Goal: Task Accomplishment & Management: Use online tool/utility

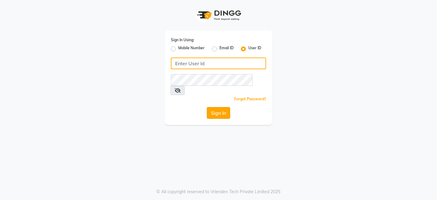
type input "thehairwizards"
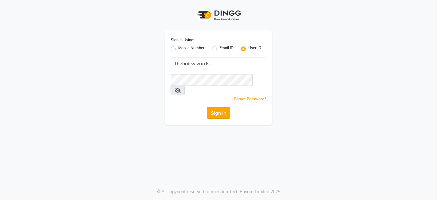
click at [217, 107] on button "Sign In" at bounding box center [218, 113] width 23 height 12
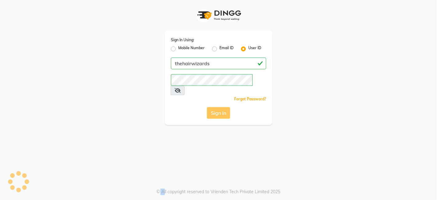
click at [217, 107] on div "Sign In" at bounding box center [218, 113] width 95 height 12
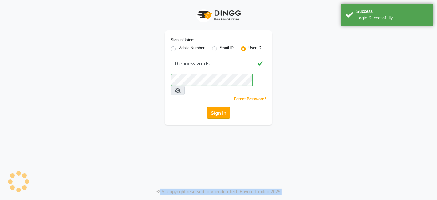
click at [217, 107] on div "Sign In" at bounding box center [218, 113] width 95 height 12
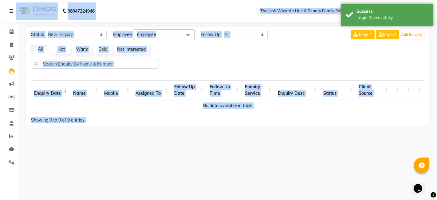
click at [120, 183] on div "08047224946 Select Location × The Hair Wizard's Hair & Beauty Family Salon, Kon…" at bounding box center [218, 100] width 437 height 200
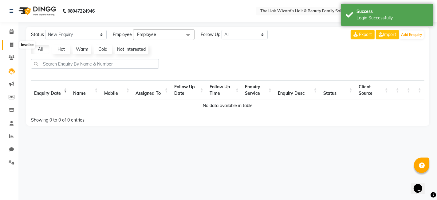
click at [10, 47] on span at bounding box center [11, 44] width 11 height 7
select select "service"
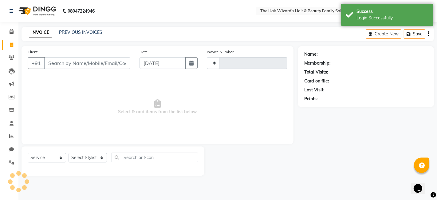
type input "1492"
select select "8473"
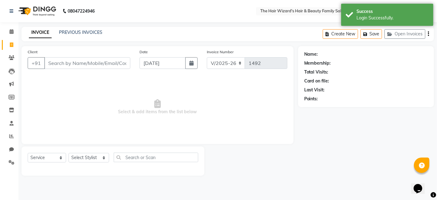
click at [66, 67] on input "Client" at bounding box center [87, 63] width 86 height 12
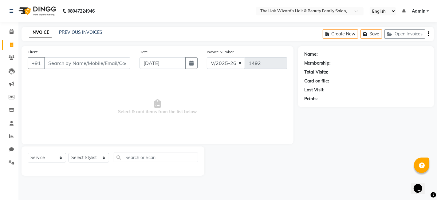
click at [71, 62] on input "Client" at bounding box center [87, 63] width 86 height 12
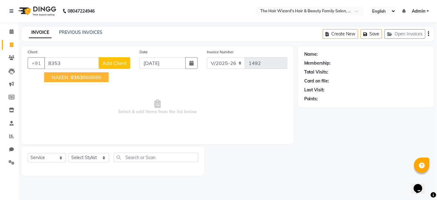
click at [74, 79] on span "8353" at bounding box center [77, 77] width 12 height 6
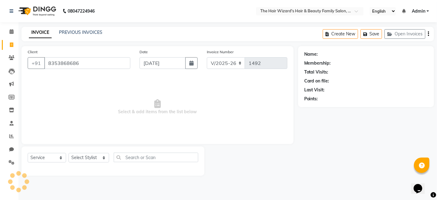
type input "8353868686"
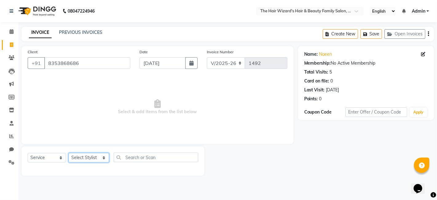
click at [102, 159] on select "Select Stylist [PERSON_NAME] [PERSON_NAME] [PERSON_NAME] [PERSON_NAME] [PERSON_…" at bounding box center [88, 158] width 41 height 10
select select "84133"
click at [68, 153] on select "Select Stylist [PERSON_NAME] [PERSON_NAME] [PERSON_NAME] [PERSON_NAME] [PERSON_…" at bounding box center [88, 158] width 41 height 10
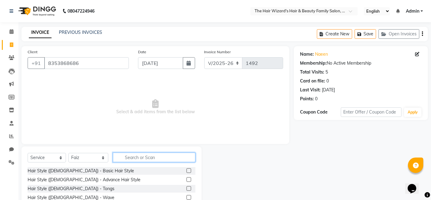
click at [134, 158] on input "text" at bounding box center [154, 157] width 83 height 10
drag, startPoint x: 134, startPoint y: 158, endPoint x: 267, endPoint y: 84, distance: 152.5
click at [267, 84] on div "Client [PHONE_NUMBER] Date [DATE] Invoice Number V/2025 V/[PHONE_NUMBER] Select…" at bounding box center [155, 141] width 277 height 191
